Goal: Obtain resource: Obtain resource

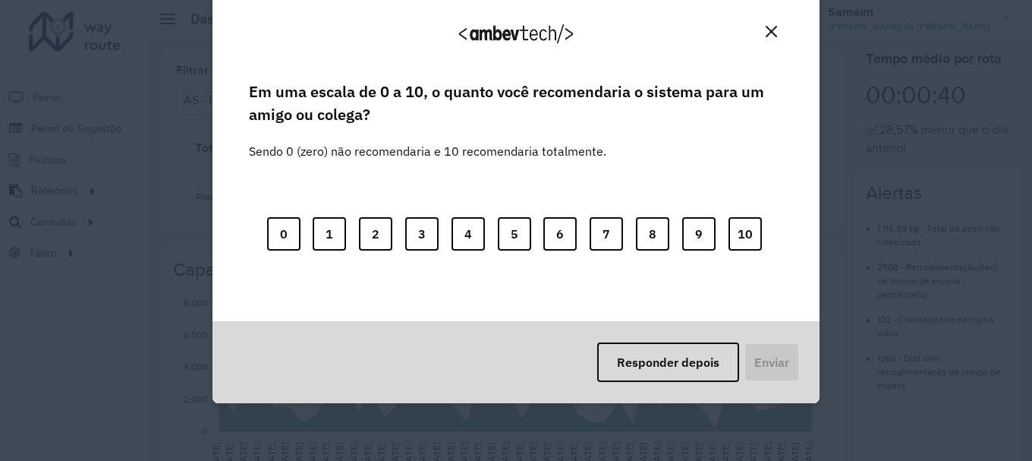
click at [771, 20] on button "Close" at bounding box center [771, 32] width 24 height 24
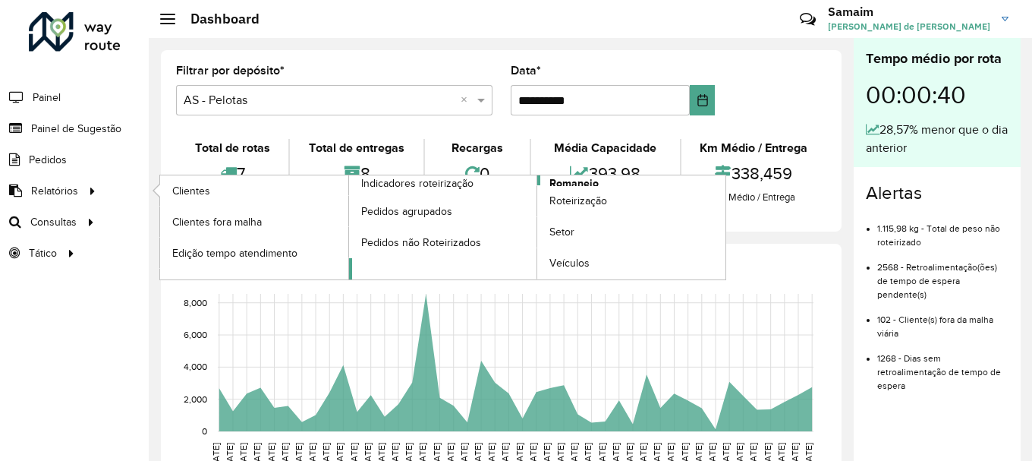
click at [568, 179] on span "Romaneio" at bounding box center [573, 183] width 49 height 16
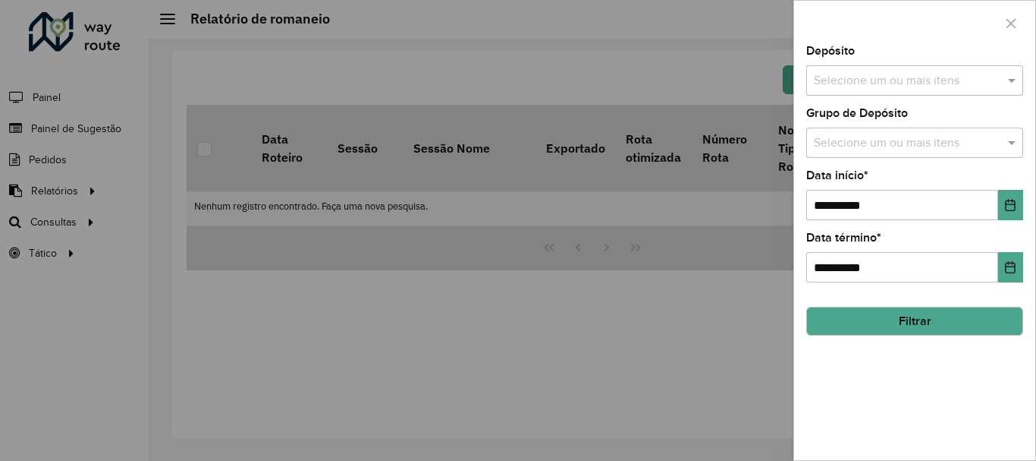
click at [917, 83] on input "text" at bounding box center [907, 81] width 194 height 18
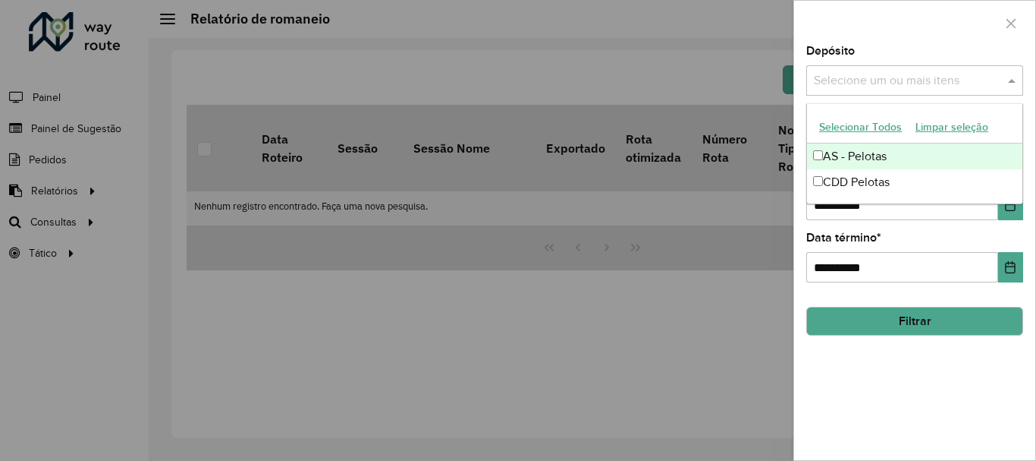
drag, startPoint x: 832, startPoint y: 124, endPoint x: 844, endPoint y: 35, distance: 90.3
click at [832, 124] on button "Selecionar Todos" at bounding box center [861, 127] width 96 height 24
click at [845, 31] on div at bounding box center [914, 23] width 241 height 45
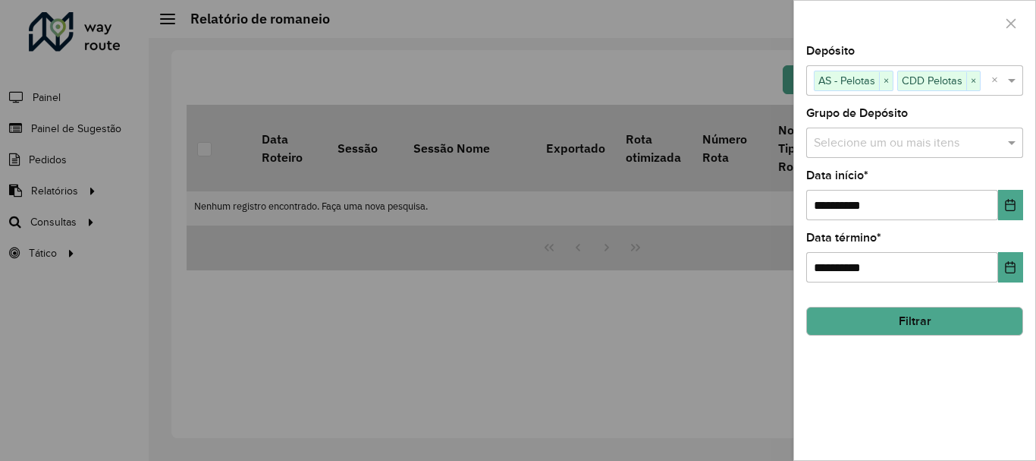
click at [861, 130] on div "Selecione um ou mais itens" at bounding box center [915, 142] width 217 height 30
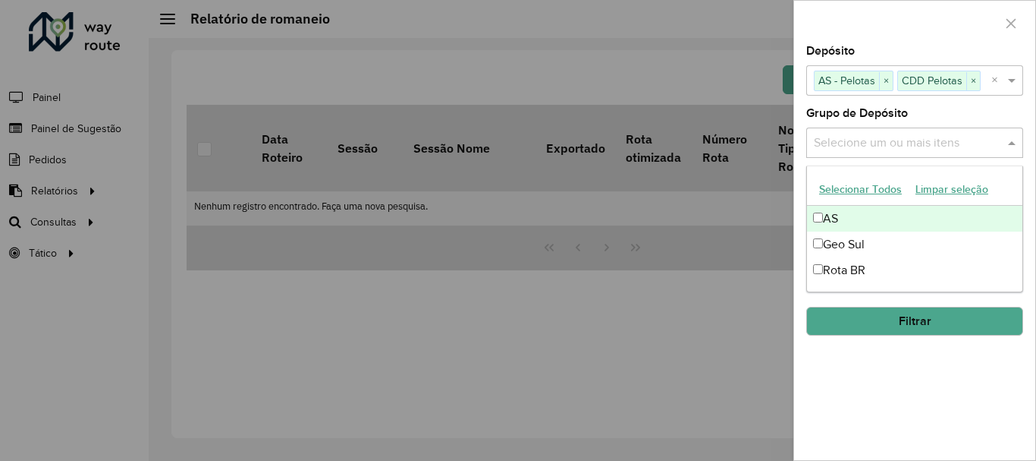
click at [842, 191] on button "Selecionar Todos" at bounding box center [861, 190] width 96 height 24
click at [901, 118] on label "Grupo de Depósito" at bounding box center [858, 113] width 102 height 18
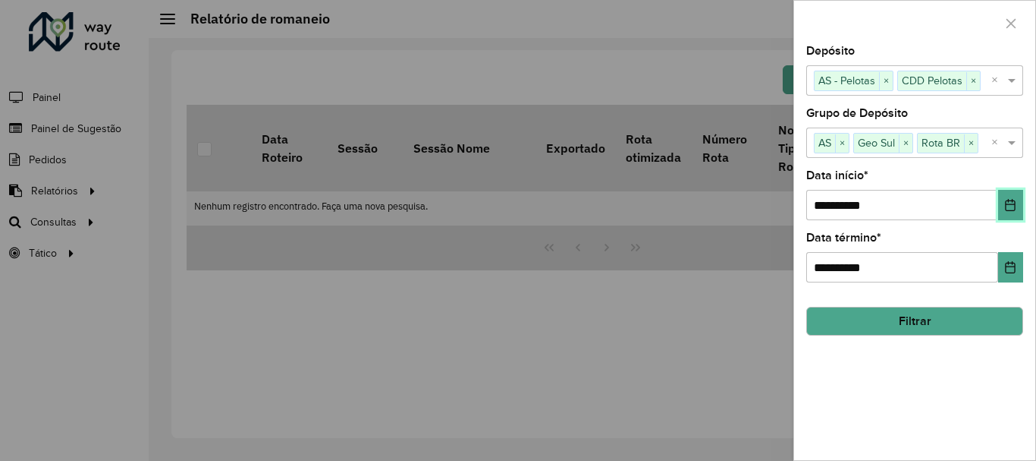
click at [1005, 206] on icon "Choose Date" at bounding box center [1011, 205] width 12 height 12
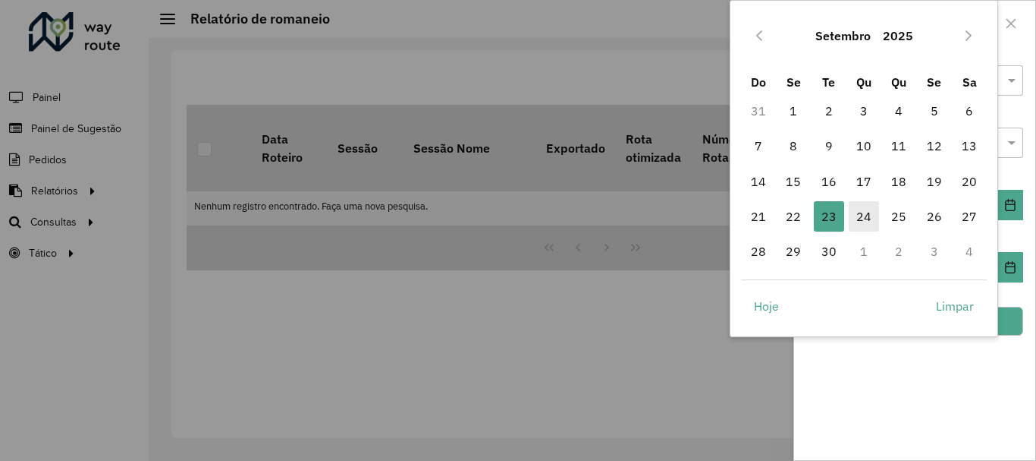
click at [866, 209] on span "24" at bounding box center [864, 216] width 30 height 30
type input "**********"
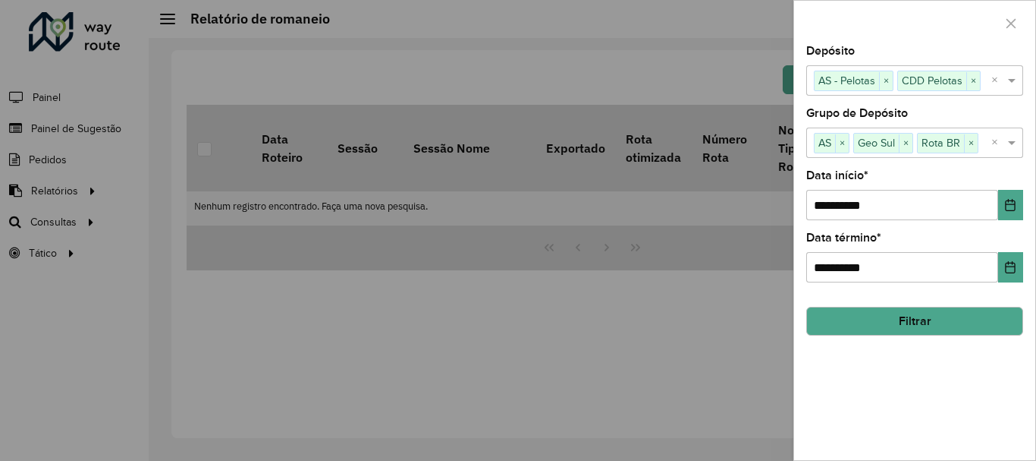
click at [890, 317] on button "Filtrar" at bounding box center [915, 321] width 217 height 29
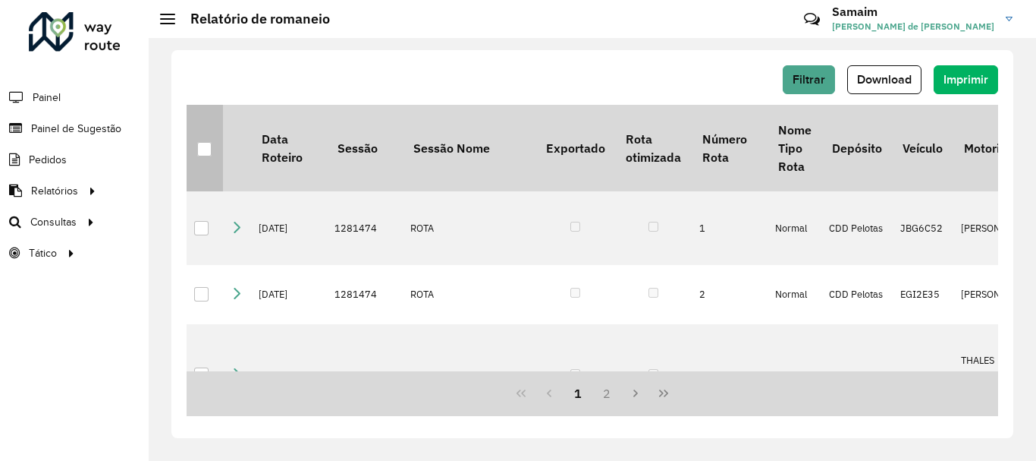
drag, startPoint x: 203, startPoint y: 150, endPoint x: 332, endPoint y: 127, distance: 131.1
click at [203, 149] on div at bounding box center [204, 149] width 14 height 14
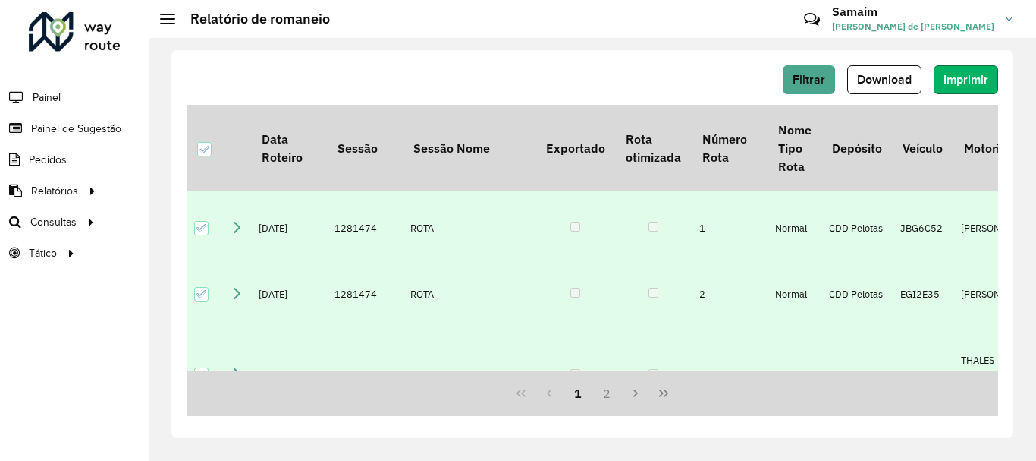
click at [961, 80] on span "Imprimir" at bounding box center [966, 79] width 45 height 13
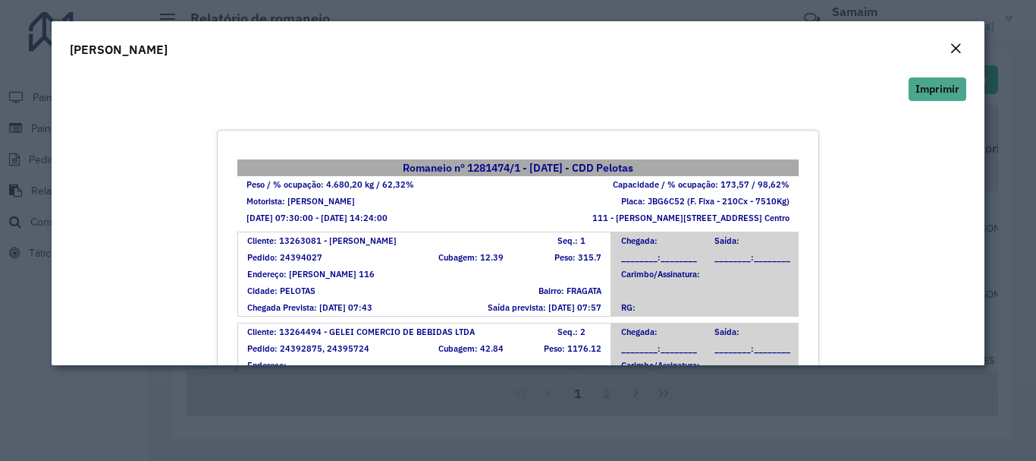
click at [956, 48] on em "Close" at bounding box center [956, 48] width 12 height 12
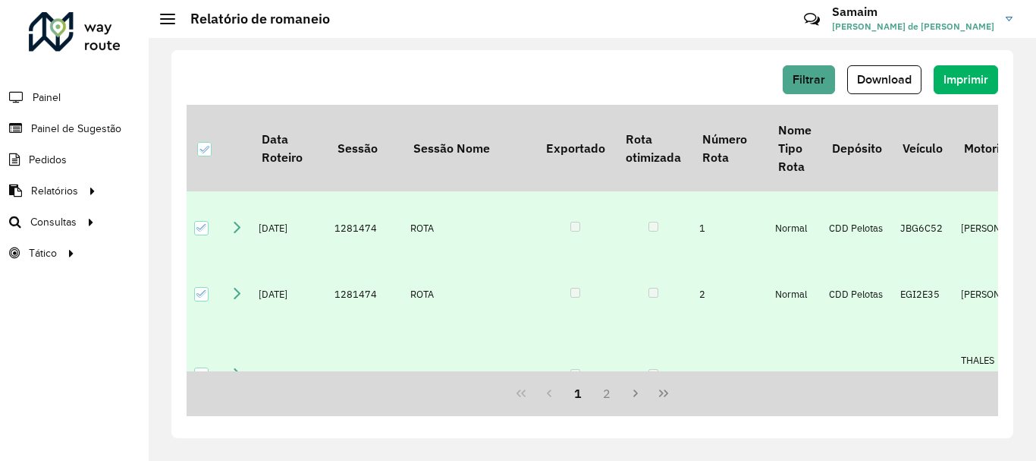
click at [904, 82] on span "Download" at bounding box center [884, 79] width 55 height 13
